Goal: Information Seeking & Learning: Learn about a topic

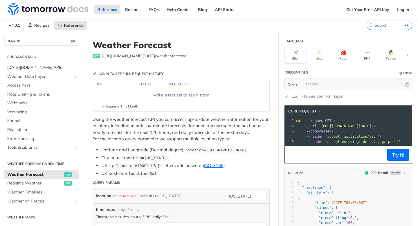
click at [31, 66] on span "[DATE][DOMAIN_NAME] APIs" at bounding box center [42, 68] width 71 height 6
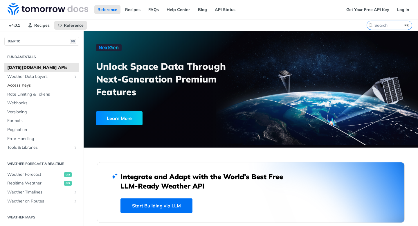
click at [35, 81] on link "Access Keys" at bounding box center [41, 85] width 75 height 9
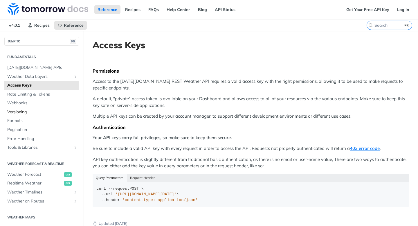
click at [33, 108] on link "Versioning" at bounding box center [41, 112] width 75 height 9
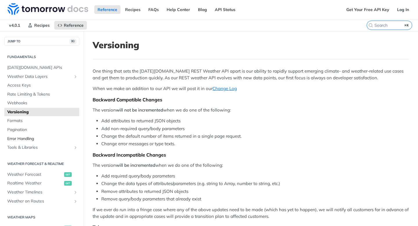
click at [44, 135] on link "Error Handling" at bounding box center [41, 138] width 75 height 9
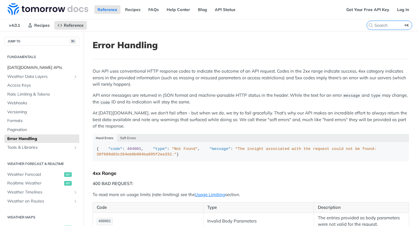
click at [57, 69] on span "[DATE][DOMAIN_NAME] APIs" at bounding box center [42, 68] width 71 height 6
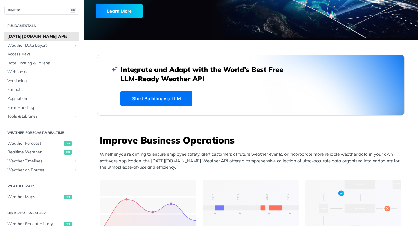
scroll to position [181, 0]
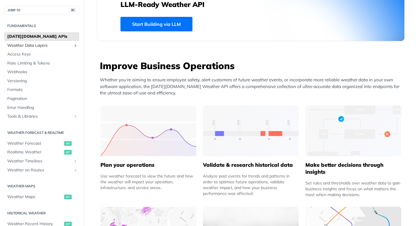
click at [41, 47] on span "Weather Data Layers" at bounding box center [39, 46] width 64 height 6
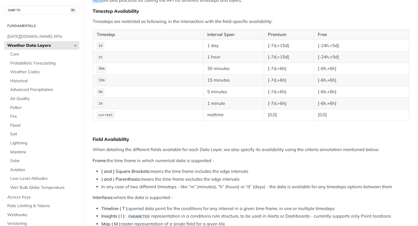
click at [41, 51] on ul "Core Probabilistic Forecasting Weather Codes Historical Advanced Precipitation …" at bounding box center [43, 121] width 72 height 142
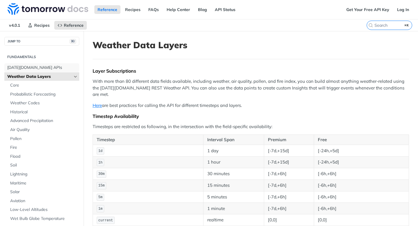
drag, startPoint x: 49, startPoint y: 68, endPoint x: 51, endPoint y: 88, distance: 19.8
click at [49, 68] on span "[DATE][DOMAIN_NAME] APIs" at bounding box center [42, 68] width 71 height 6
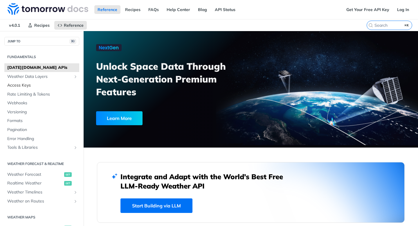
click at [35, 84] on span "Access Keys" at bounding box center [42, 85] width 71 height 6
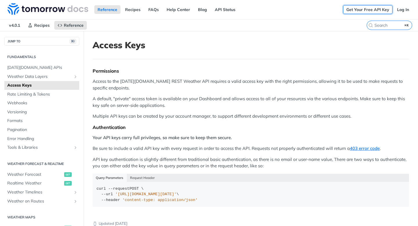
click at [371, 11] on link "Get Your Free API Key" at bounding box center [367, 9] width 49 height 9
click at [19, 111] on span "Versioning" at bounding box center [42, 112] width 71 height 6
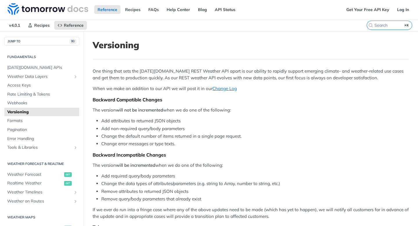
click at [199, 44] on h1 "Versioning" at bounding box center [251, 45] width 316 height 10
click at [54, 41] on button "JUMP TO ⌘/" at bounding box center [41, 41] width 75 height 9
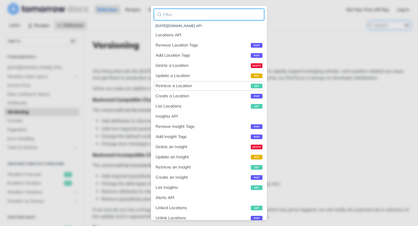
scroll to position [441, 0]
